Goal: Task Accomplishment & Management: Manage account settings

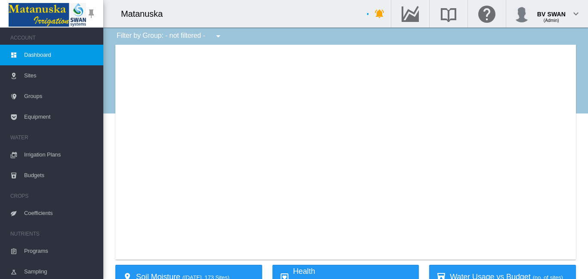
type input "**********"
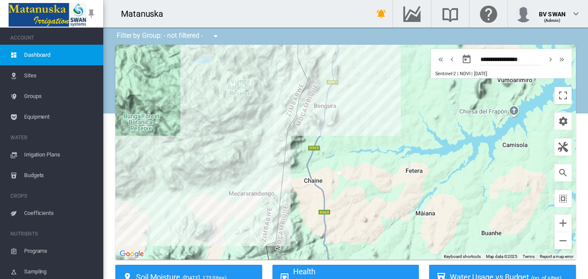
click at [43, 77] on span "Sites" at bounding box center [60, 75] width 72 height 21
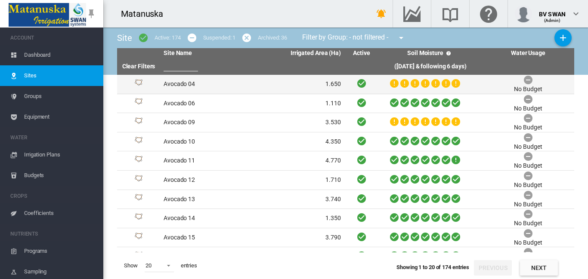
click at [272, 87] on td "1.650" at bounding box center [298, 84] width 92 height 19
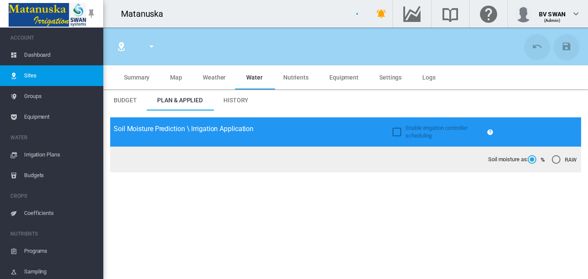
type input "**********"
type input "*********"
type input "********"
type input "***"
type input "*****"
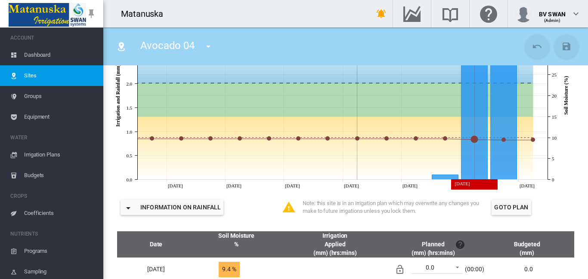
scroll to position [215, 0]
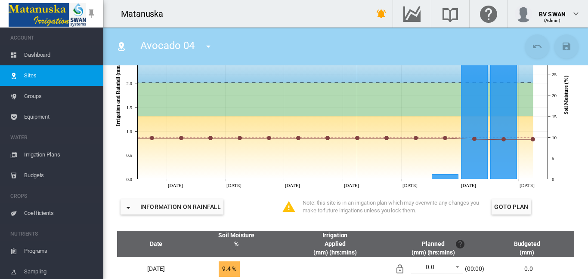
click at [53, 155] on span "Irrigation Plans" at bounding box center [60, 155] width 72 height 21
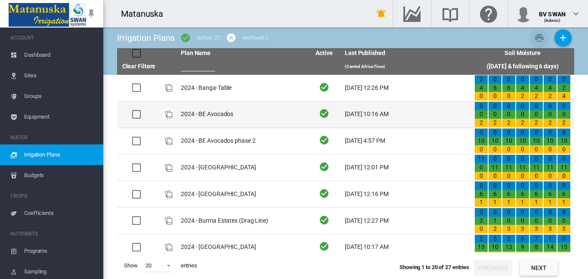
click at [217, 115] on td "2024 - BE Avocados" at bounding box center [242, 115] width 130 height 26
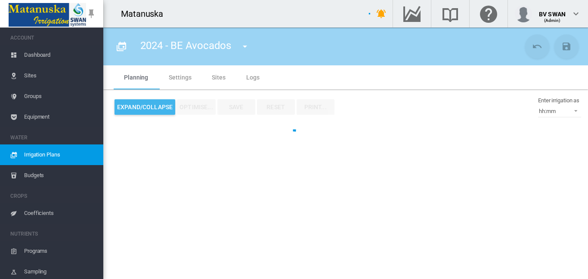
type input "**********"
type input "**"
type input "******"
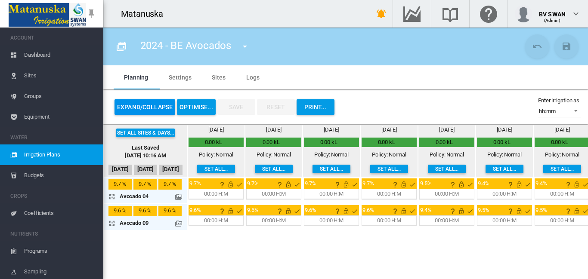
click at [149, 102] on button "Expand/Collapse" at bounding box center [145, 106] width 61 height 15
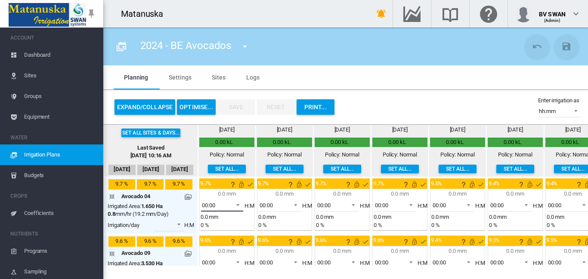
click at [240, 205] on span at bounding box center [235, 205] width 10 height 8
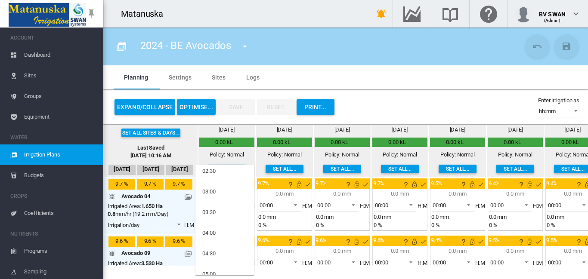
scroll to position [96, 0]
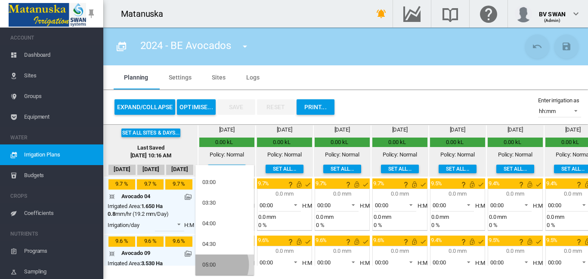
click at [214, 265] on div "05:00" at bounding box center [208, 265] width 13 height 8
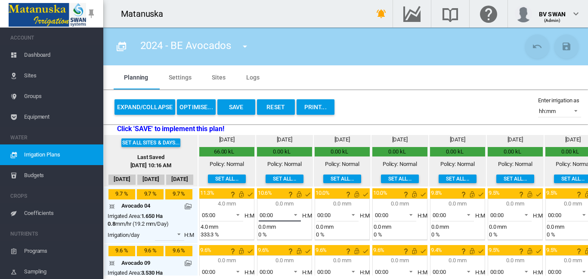
click at [297, 214] on span at bounding box center [293, 214] width 10 height 8
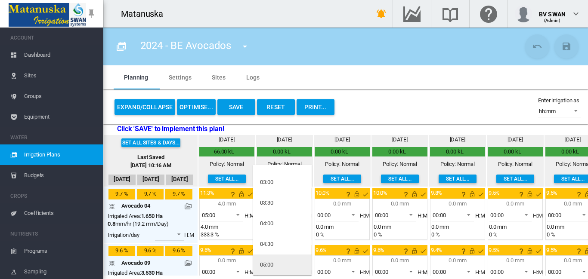
click at [281, 267] on md-option "05:00" at bounding box center [282, 265] width 59 height 21
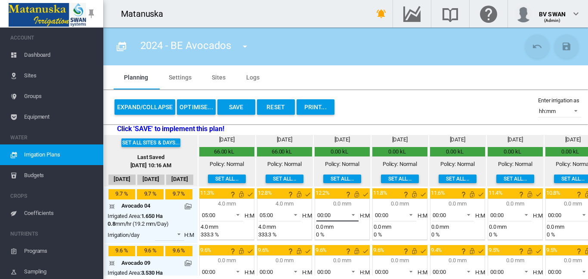
click at [354, 215] on span at bounding box center [351, 214] width 10 height 8
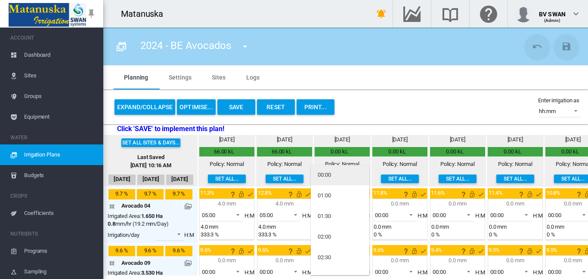
scroll to position [0, 0]
click at [393, 208] on md-backdrop at bounding box center [294, 139] width 588 height 279
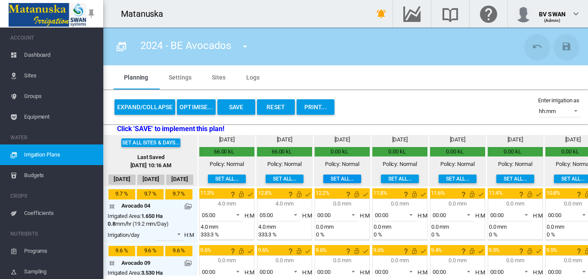
click at [338, 180] on button "Set all..." at bounding box center [342, 179] width 38 height 9
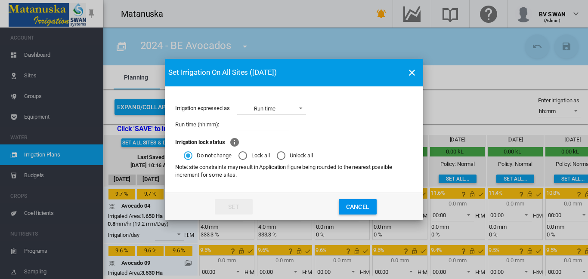
click at [248, 121] on input "Irrigation expressed ..." at bounding box center [263, 124] width 52 height 13
type input "****"
click at [238, 208] on button "Set" at bounding box center [234, 206] width 38 height 15
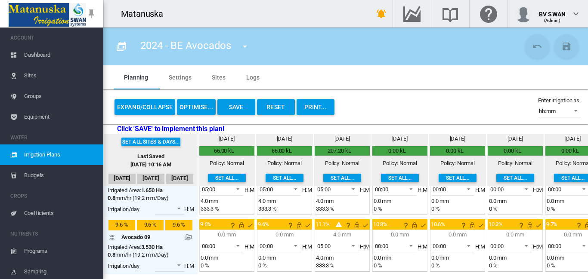
scroll to position [32, 0]
click at [353, 241] on span at bounding box center [351, 245] width 10 height 8
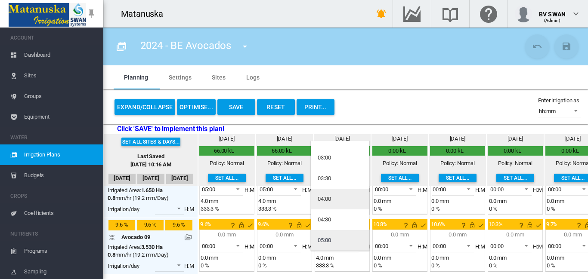
scroll to position [0, 0]
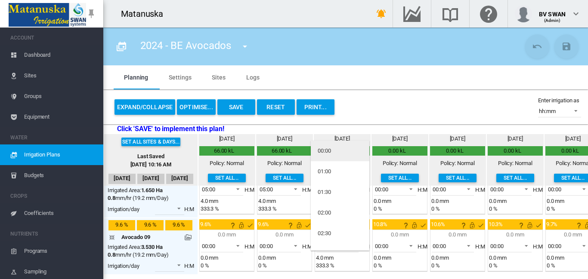
click at [325, 149] on div "00:00" at bounding box center [324, 151] width 13 height 8
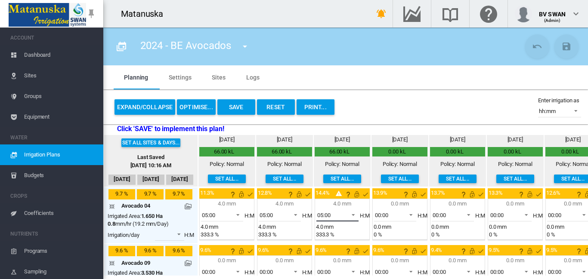
click at [355, 213] on span at bounding box center [351, 214] width 10 height 8
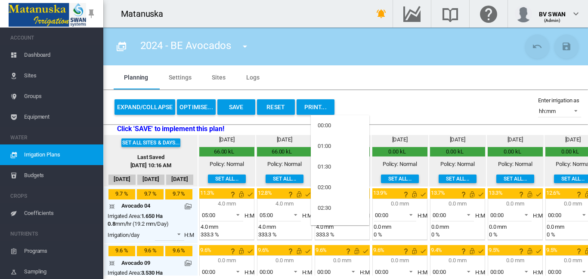
click at [412, 212] on md-backdrop at bounding box center [294, 139] width 588 height 279
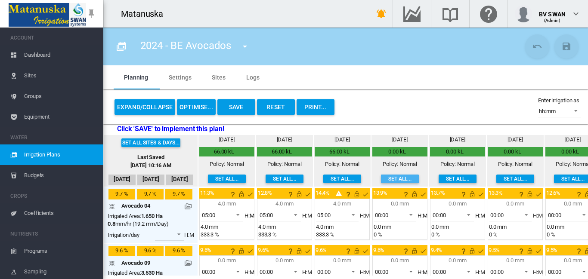
click at [400, 180] on button "Set all..." at bounding box center [400, 179] width 38 height 9
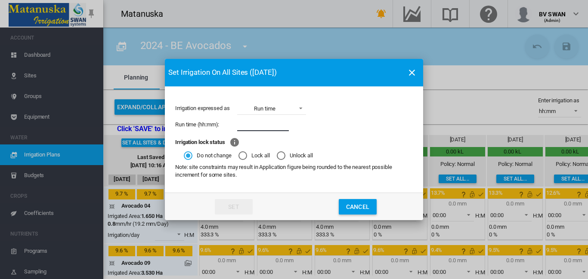
click at [254, 130] on input "Irrigation expressed ..." at bounding box center [263, 124] width 52 height 13
type input "****"
drag, startPoint x: 246, startPoint y: 215, endPoint x: 244, endPoint y: 211, distance: 4.4
click at [244, 213] on md-dialog-actions "Set Cancel" at bounding box center [294, 207] width 258 height 28
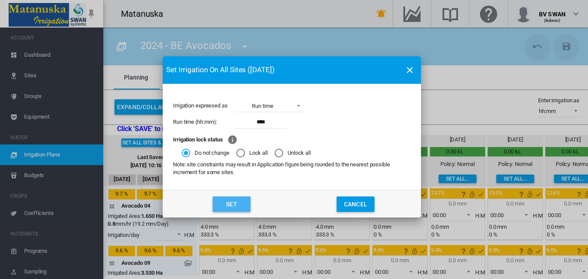
click at [241, 204] on button "Set" at bounding box center [232, 204] width 38 height 15
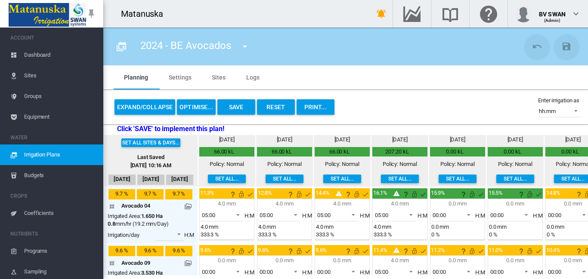
scroll to position [32, 0]
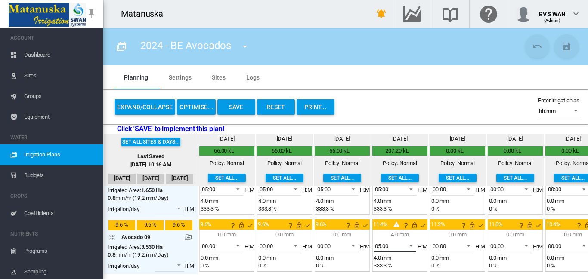
click at [412, 241] on span at bounding box center [408, 245] width 10 height 8
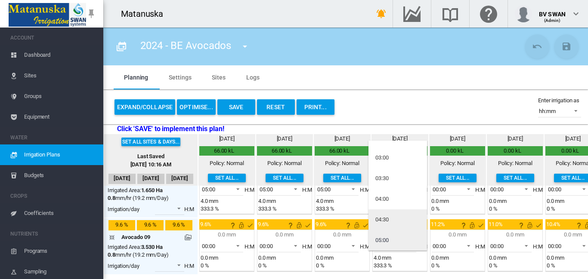
scroll to position [0, 0]
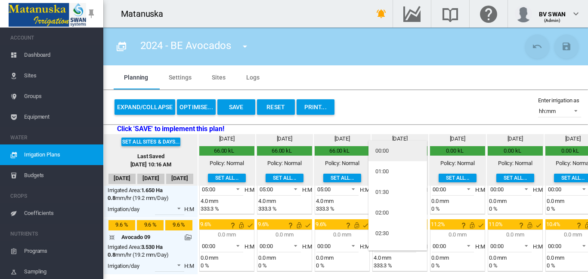
click at [389, 151] on md-option "00:00" at bounding box center [397, 151] width 59 height 21
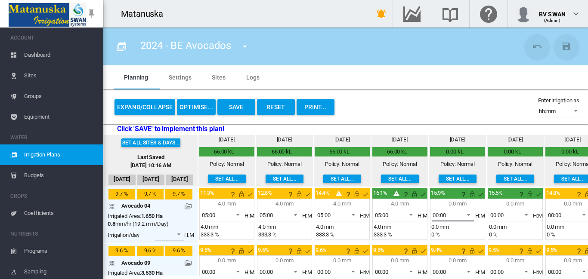
click at [468, 213] on span at bounding box center [466, 214] width 10 height 8
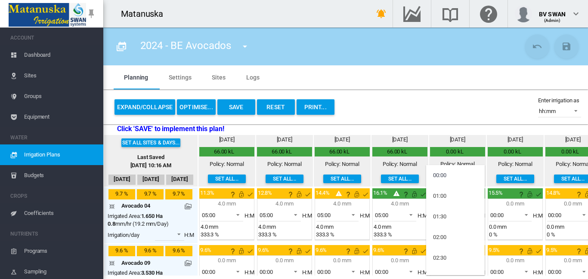
click at [516, 214] on md-backdrop at bounding box center [294, 139] width 588 height 279
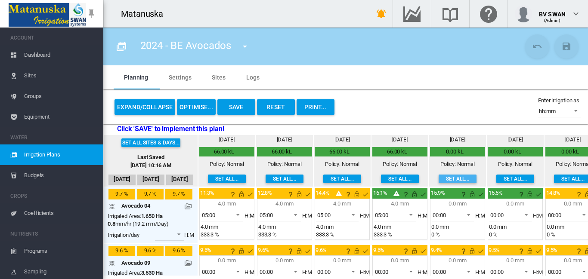
click at [452, 175] on button "Set all..." at bounding box center [458, 179] width 38 height 9
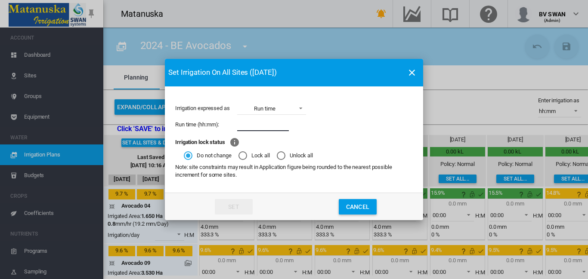
click at [262, 125] on input "Irrigation expressed ..." at bounding box center [263, 124] width 52 height 13
type input "****"
click at [245, 200] on button "Set" at bounding box center [234, 206] width 38 height 15
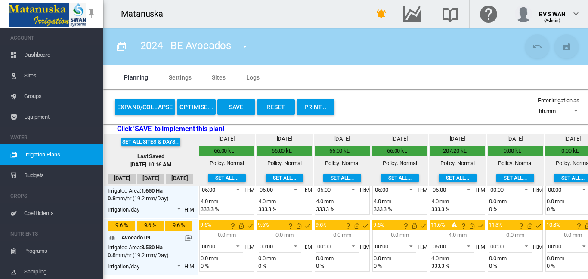
scroll to position [32, 0]
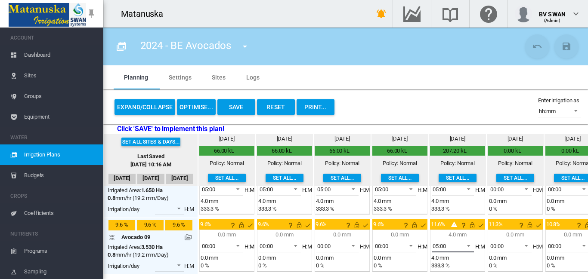
click at [471, 240] on md-select-value "05:00" at bounding box center [453, 246] width 42 height 13
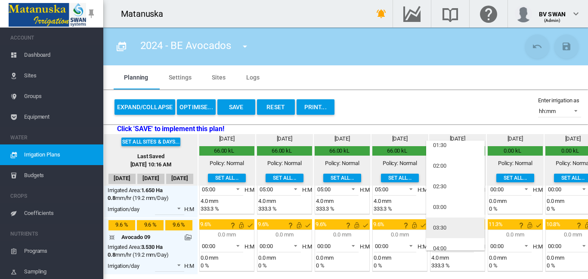
scroll to position [0, 0]
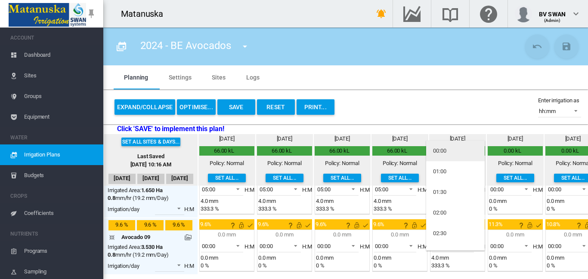
click at [447, 150] on md-option "00:00" at bounding box center [455, 151] width 59 height 21
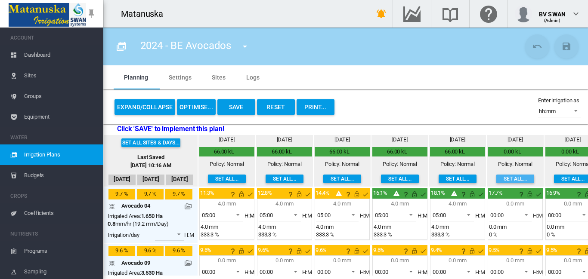
click at [517, 177] on button "Set all..." at bounding box center [515, 179] width 38 height 9
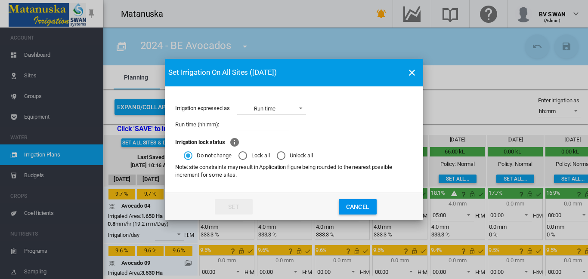
click at [270, 126] on input "Irrigation expressed ..." at bounding box center [263, 124] width 52 height 13
type input "****"
click at [238, 207] on button "Set" at bounding box center [234, 206] width 38 height 15
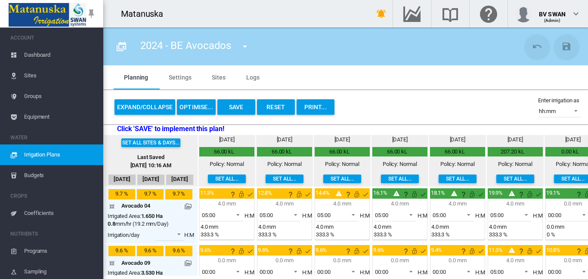
scroll to position [32, 0]
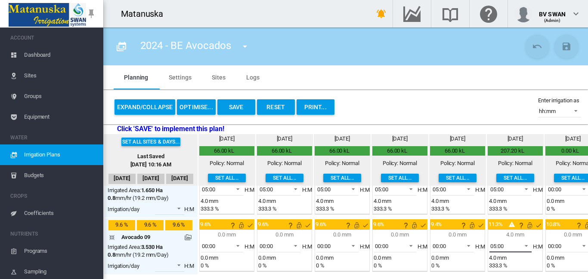
click at [525, 241] on span at bounding box center [524, 245] width 10 height 8
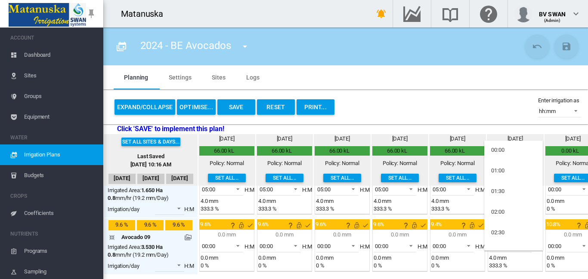
scroll to position [0, 0]
click at [497, 153] on div "00:00" at bounding box center [497, 151] width 13 height 8
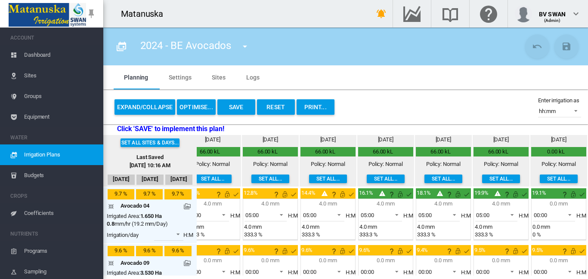
scroll to position [0, 22]
click at [548, 175] on button "Set all..." at bounding box center [559, 179] width 38 height 9
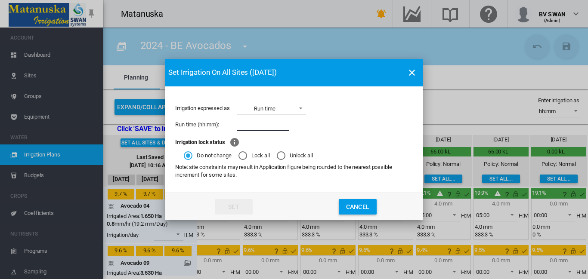
click at [249, 127] on input "Irrigation expressed ..." at bounding box center [263, 124] width 52 height 13
type input "****"
click at [238, 210] on button "Set" at bounding box center [234, 206] width 38 height 15
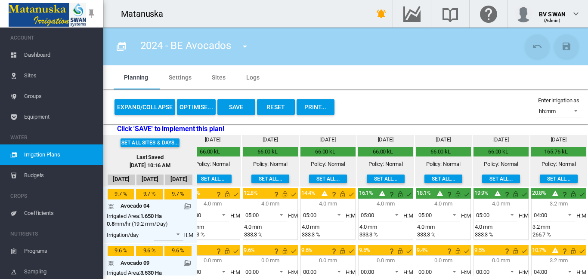
scroll to position [32, 22]
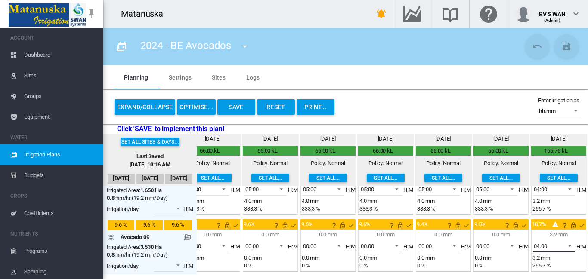
click at [564, 241] on span at bounding box center [567, 245] width 10 height 8
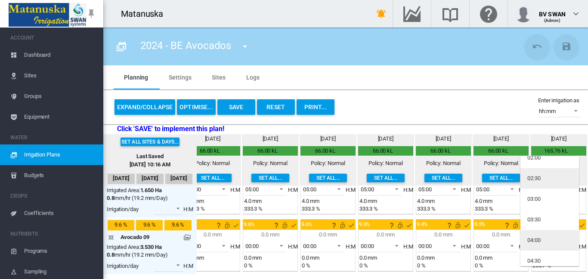
scroll to position [0, 0]
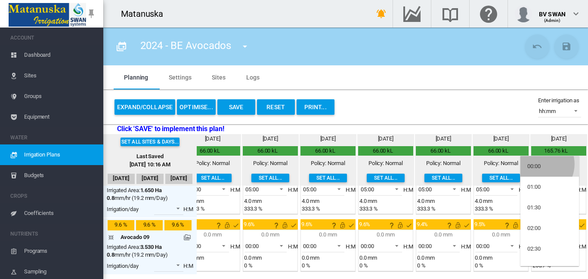
click at [539, 165] on div "00:00" at bounding box center [533, 167] width 13 height 8
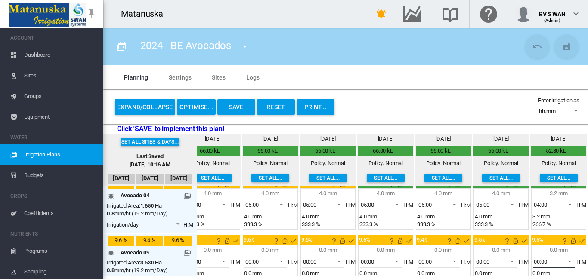
scroll to position [0, 22]
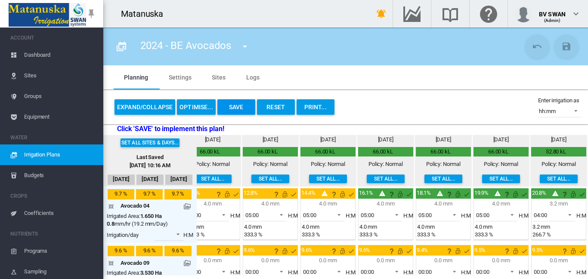
click at [236, 106] on button "Save" at bounding box center [236, 106] width 38 height 15
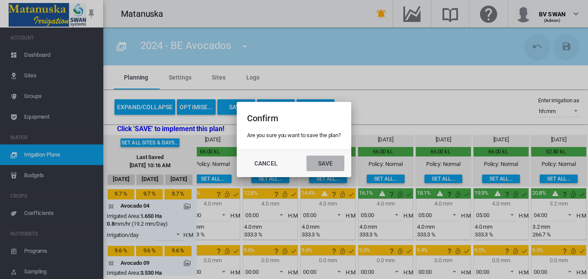
click at [331, 158] on button "Save" at bounding box center [325, 163] width 38 height 15
